Goal: Communication & Community: Participate in discussion

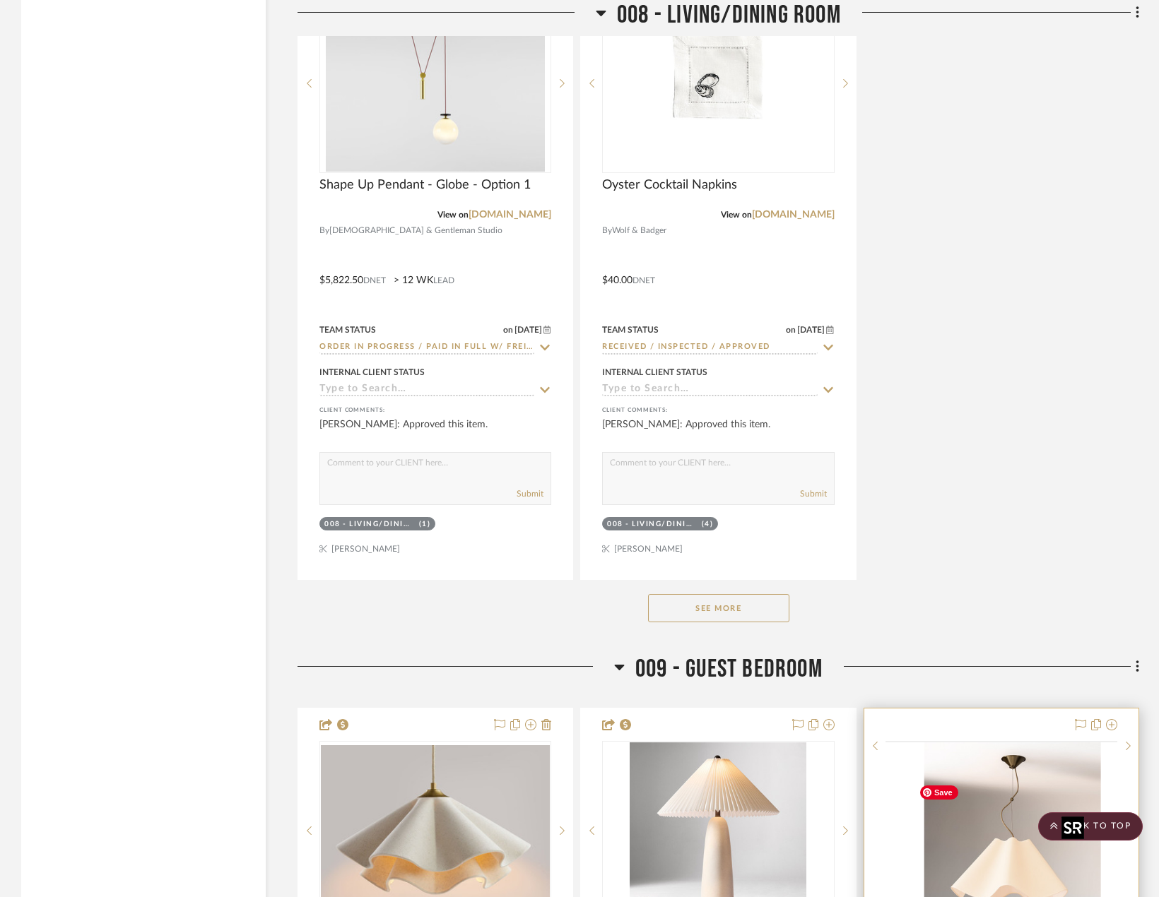
scroll to position [13815, 0]
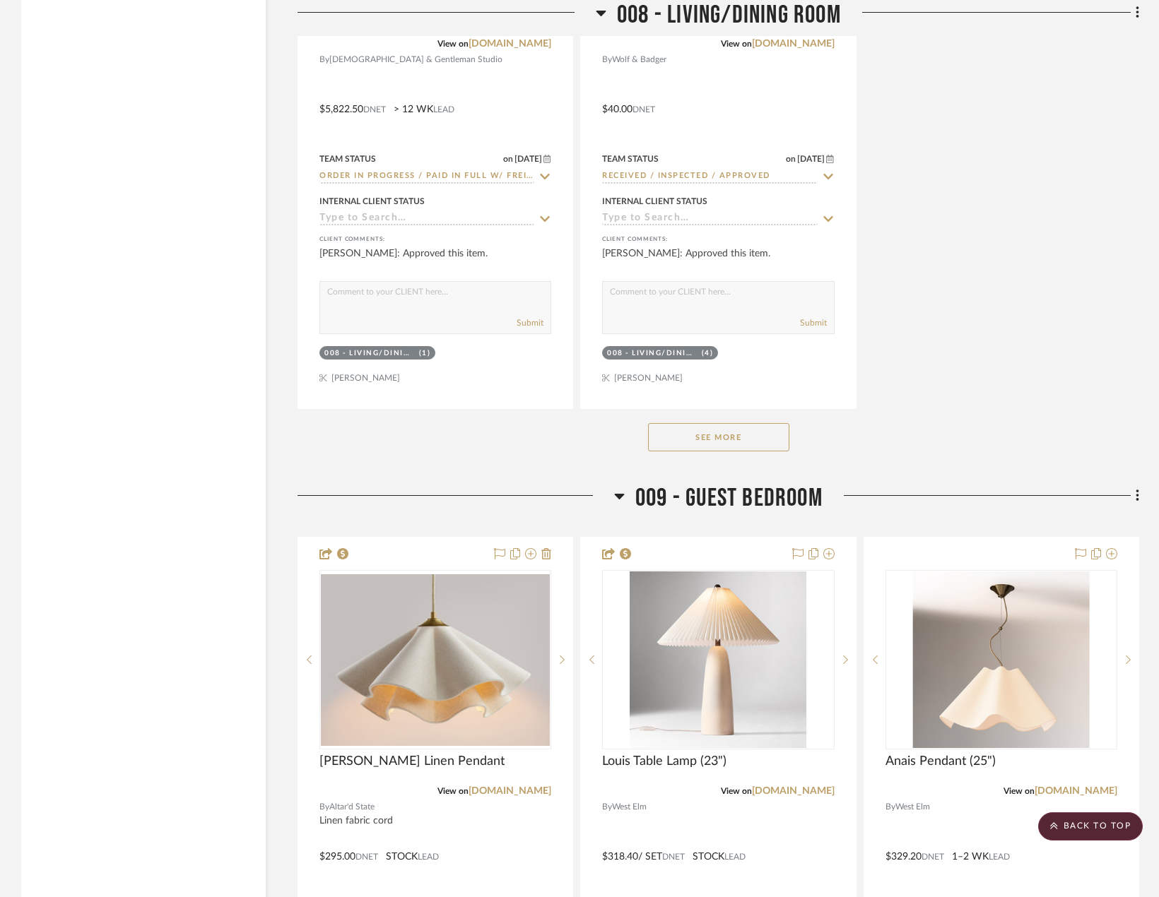
click at [678, 451] on button "See More" at bounding box center [718, 437] width 141 height 28
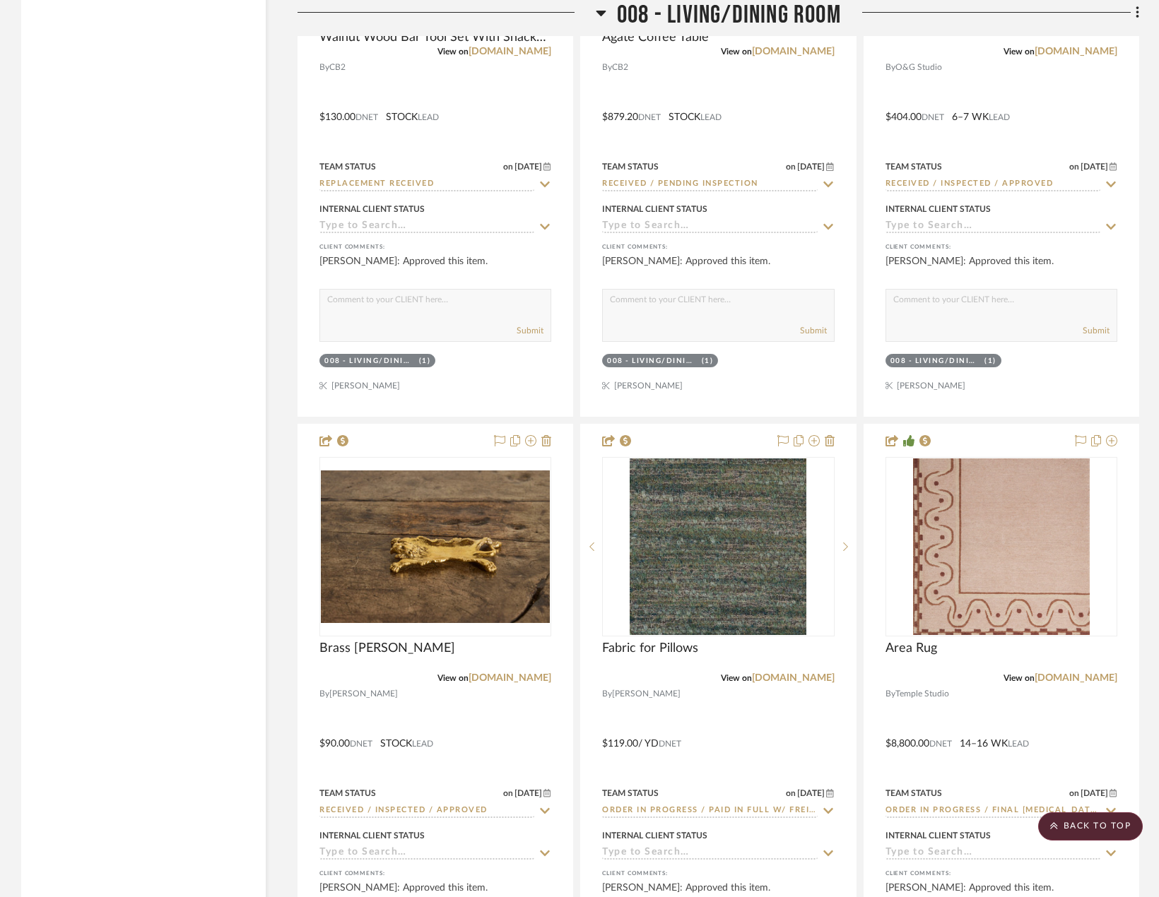
scroll to position [17868, 0]
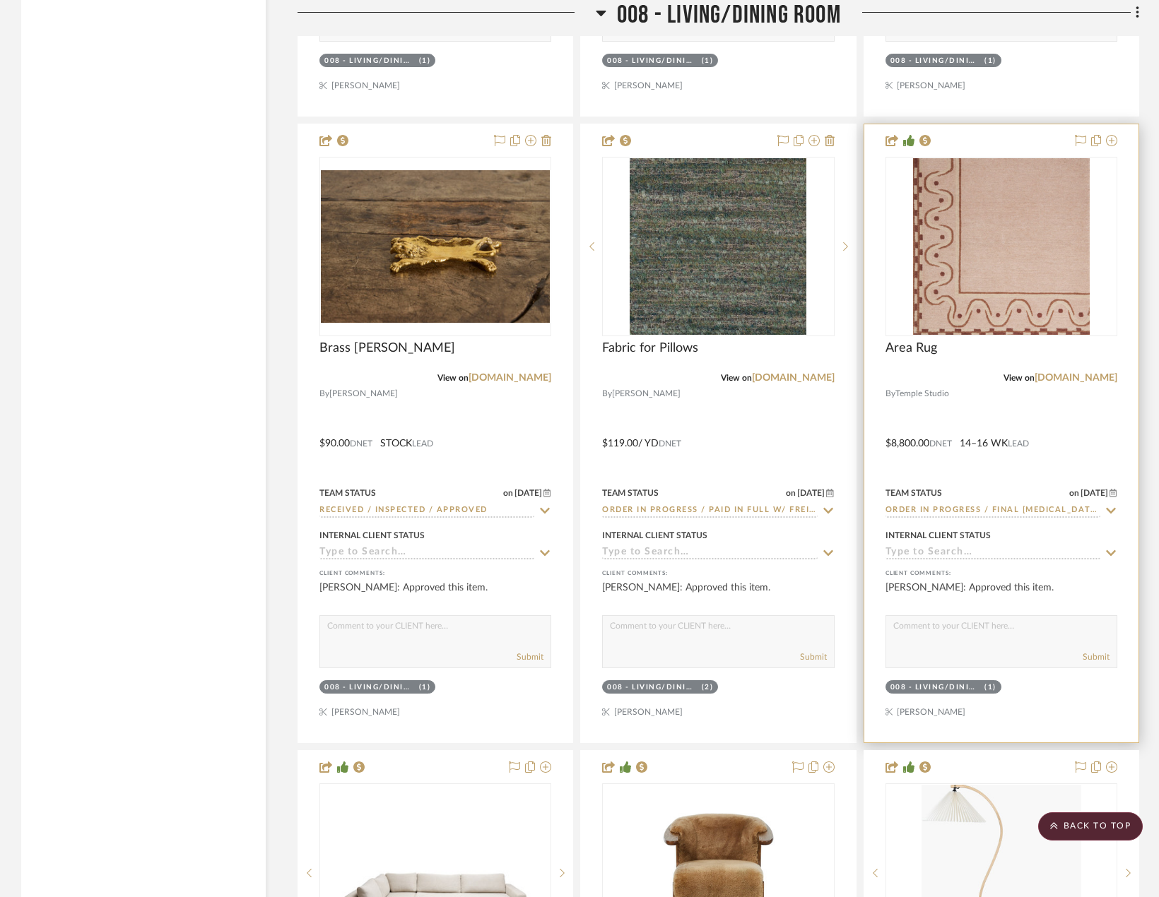
click at [1089, 464] on div at bounding box center [1001, 433] width 274 height 618
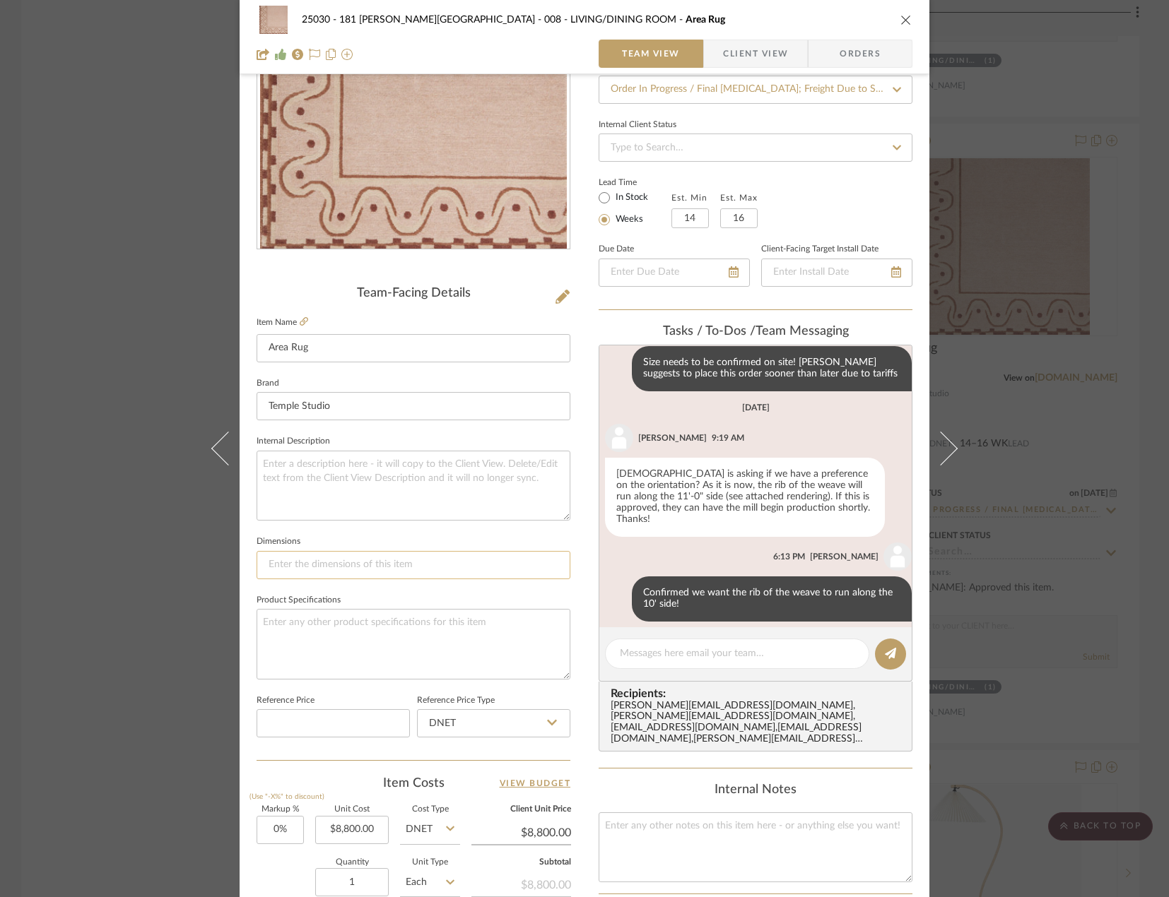
scroll to position [353, 0]
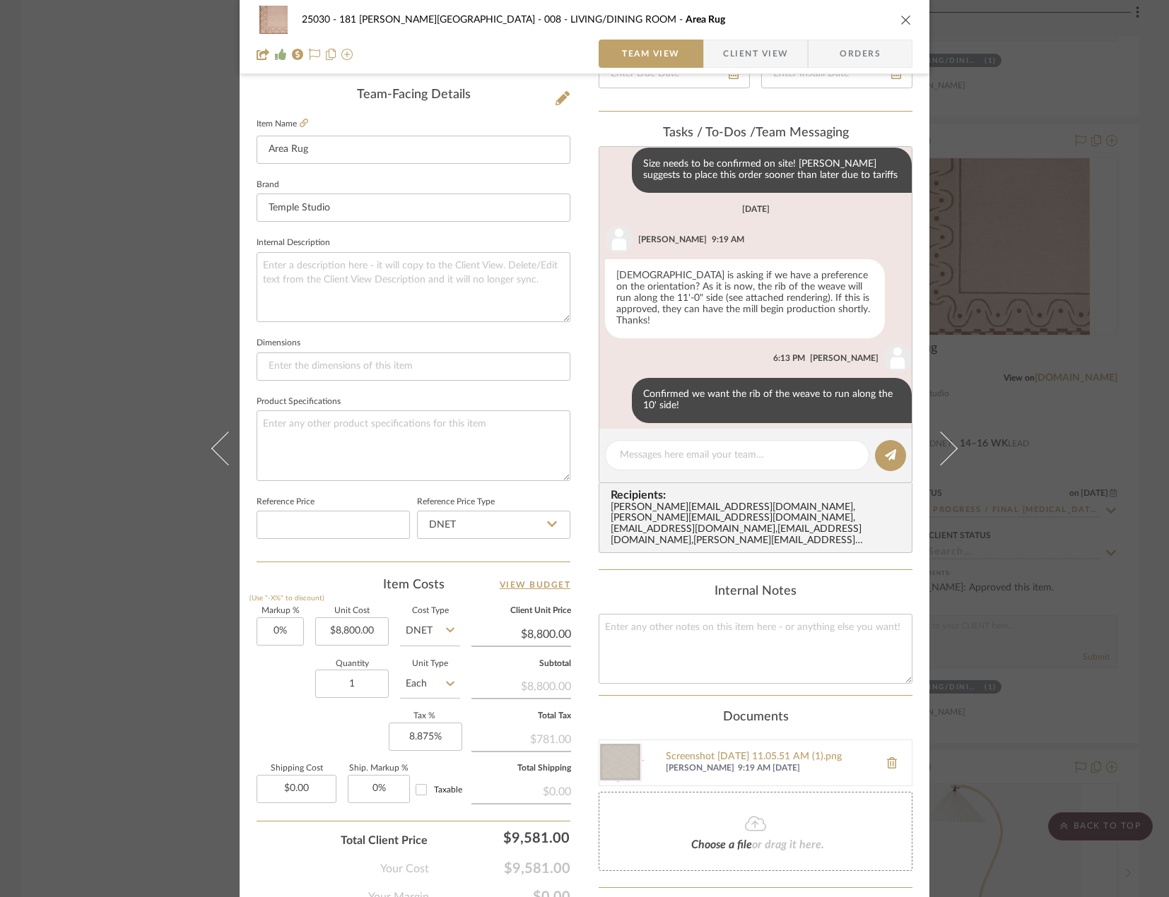
click at [740, 825] on div "Choose a file or drag it here." at bounding box center [755, 831] width 314 height 79
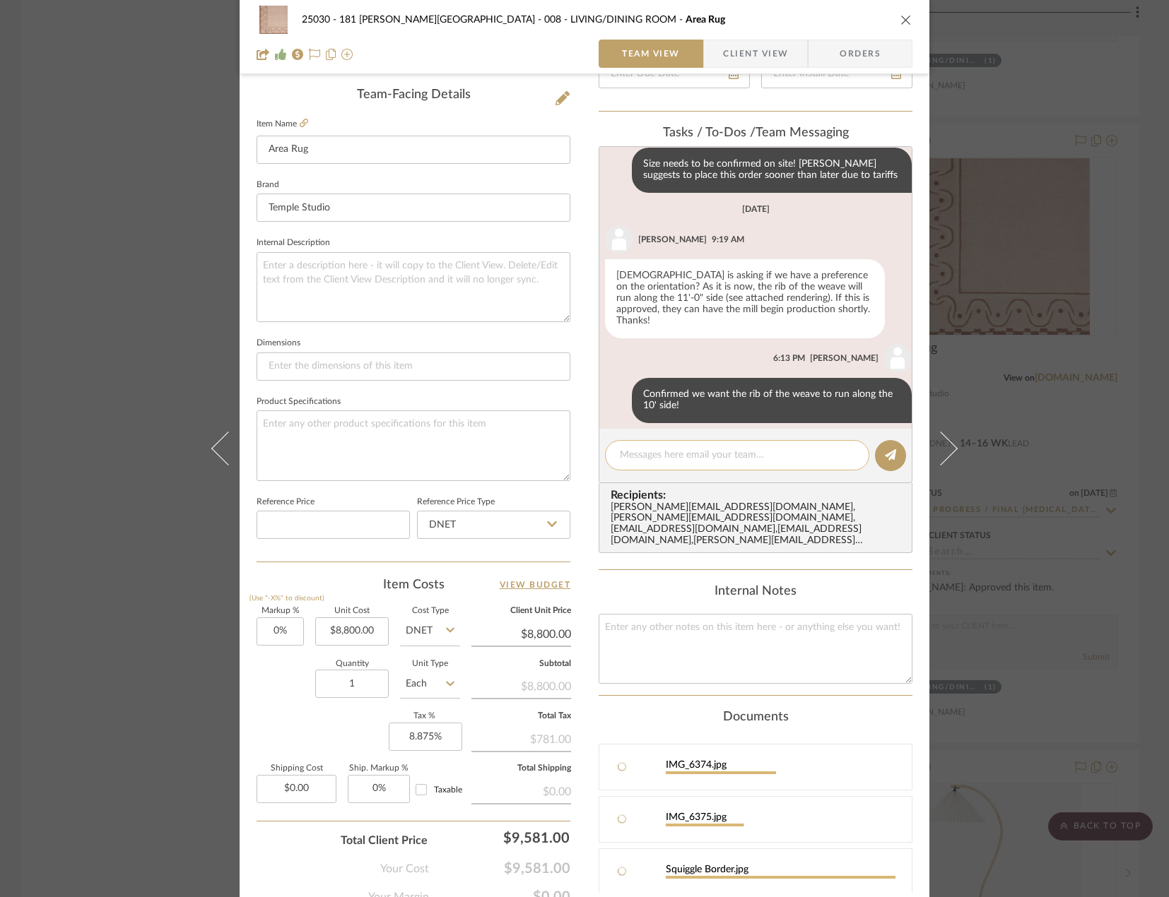
scroll to position [51, 0]
click at [663, 459] on textarea at bounding box center [737, 455] width 235 height 15
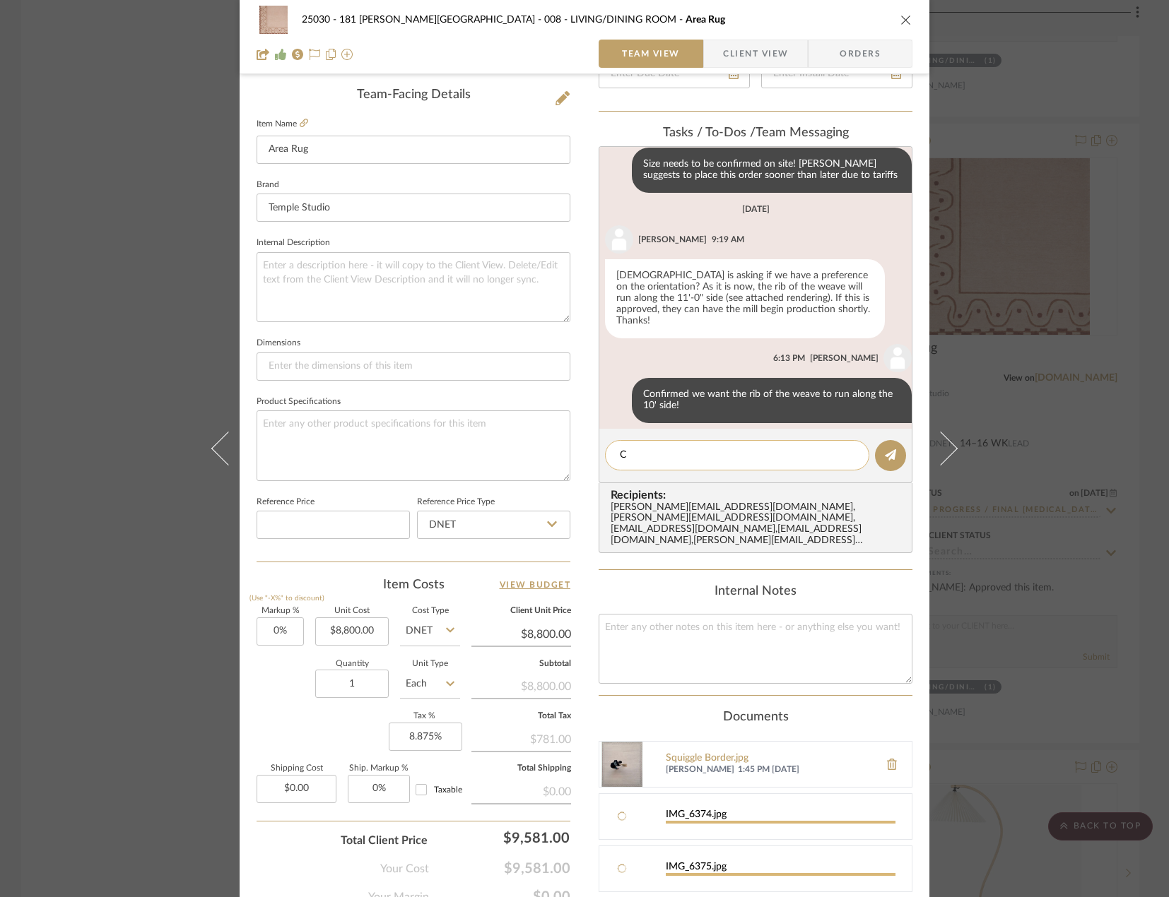
type textarea "Co"
type textarea "Comple"
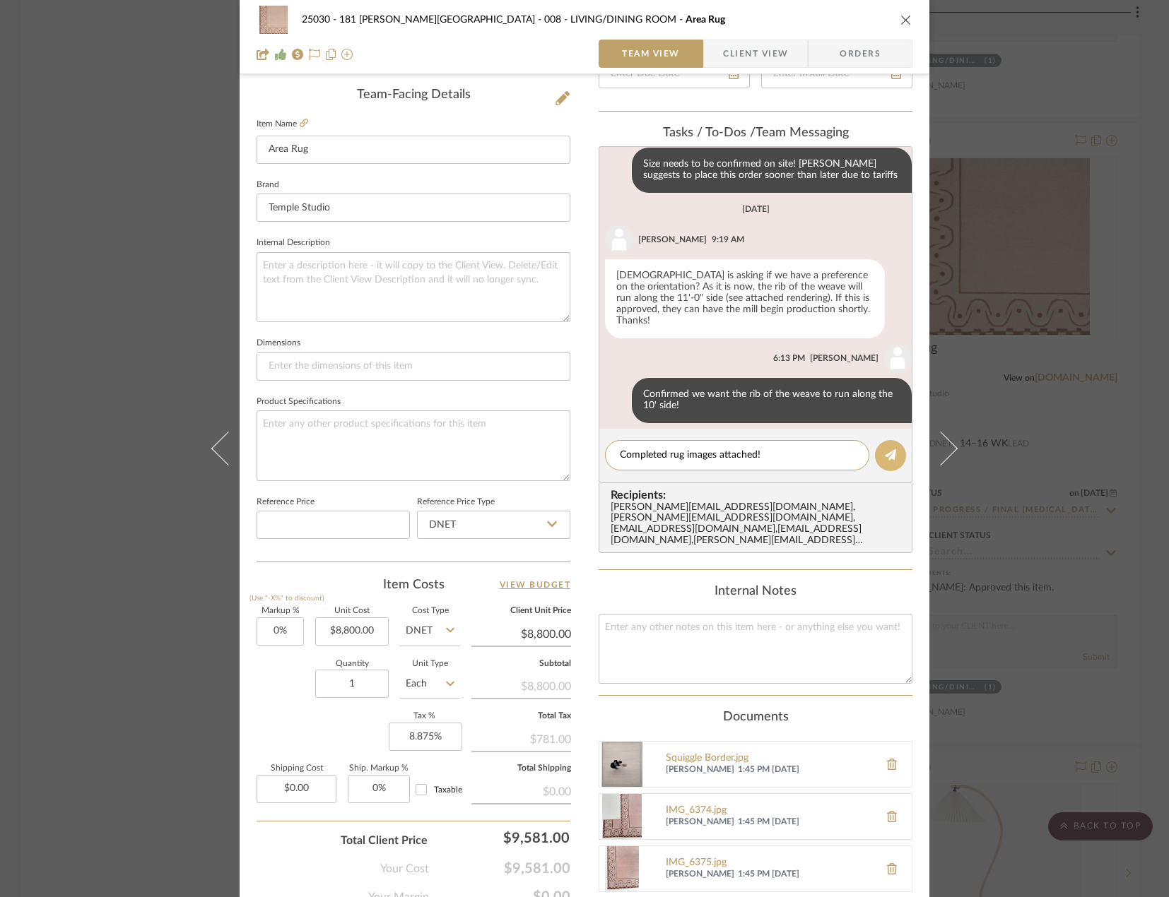
type textarea "Completed rug images attached!"
click at [885, 456] on icon at bounding box center [890, 454] width 11 height 11
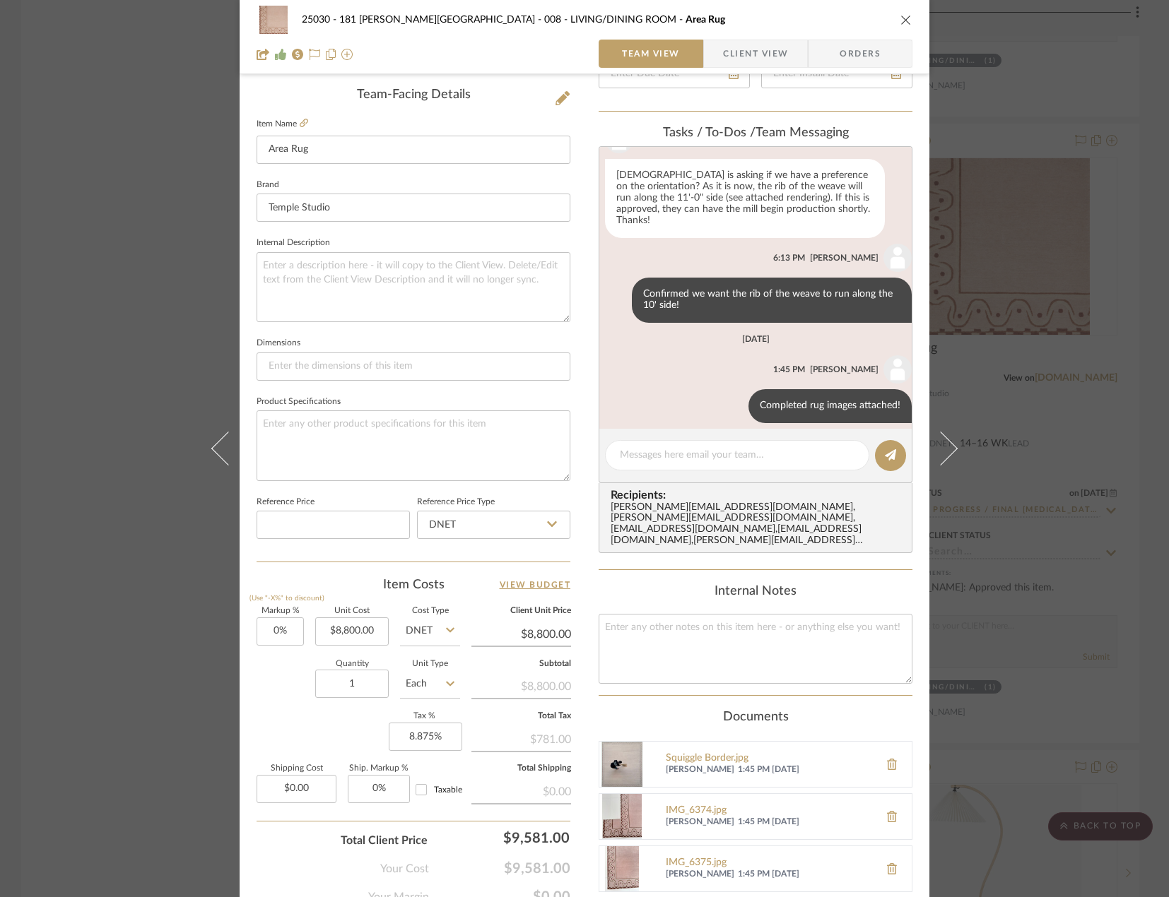
drag, startPoint x: 144, startPoint y: 299, endPoint x: 107, endPoint y: 273, distance: 45.7
click at [142, 297] on div "25030 - 181 [PERSON_NAME] 008 - LIVING/DINING ROOM Area Rug Team View Client Vi…" at bounding box center [584, 448] width 1169 height 897
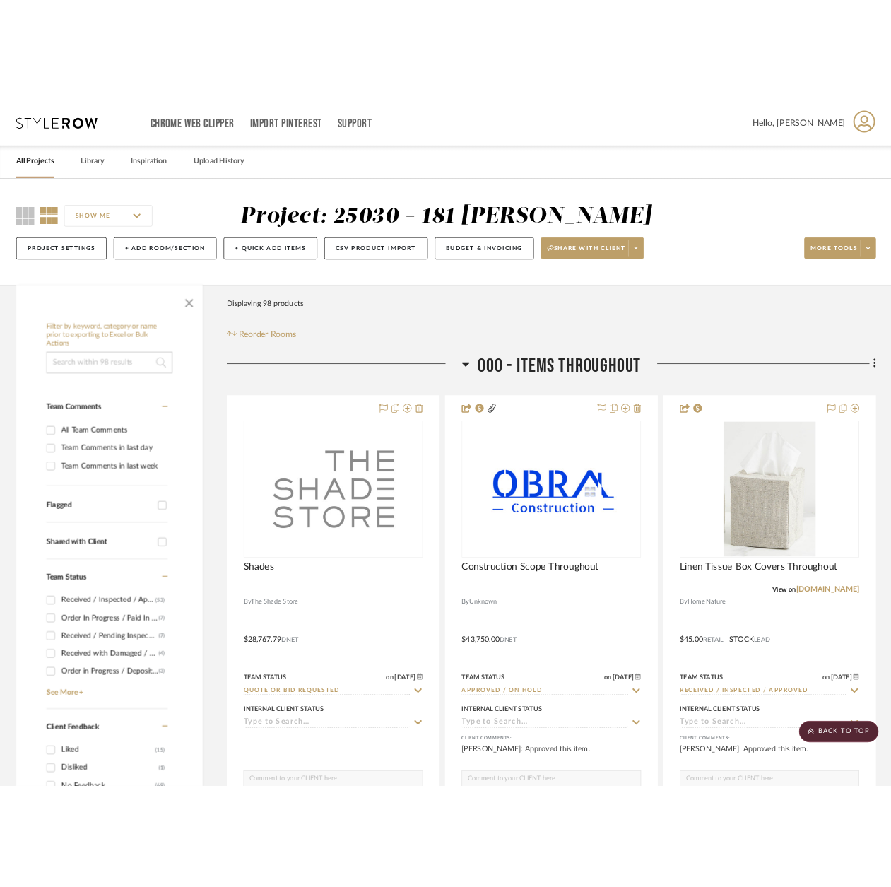
scroll to position [17868, 0]
